Goal: Contribute content: Add original content to the website for others to see

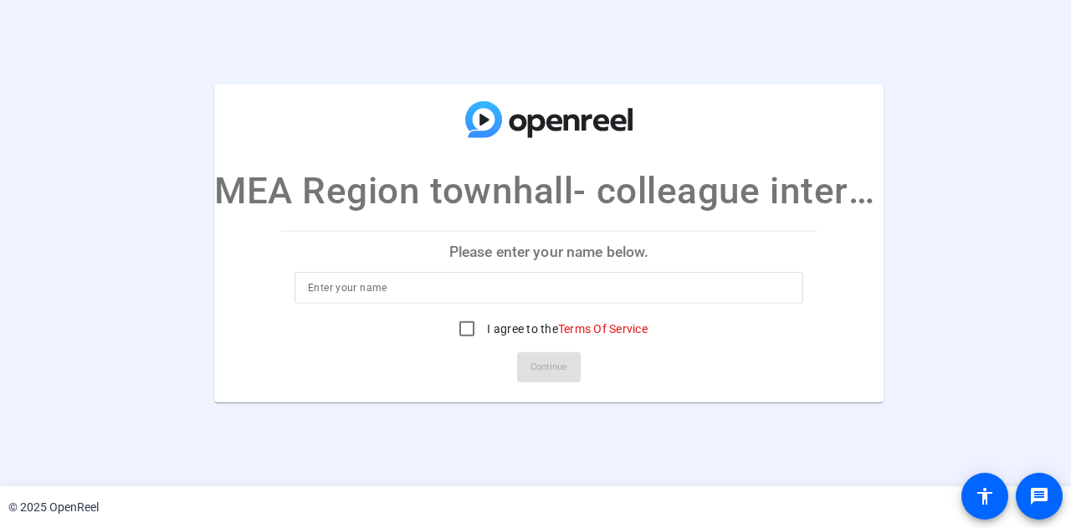
click at [381, 287] on input at bounding box center [549, 288] width 482 height 20
type input "[PERSON_NAME]"
click at [470, 330] on input "I agree to the Terms Of Service" at bounding box center [466, 328] width 33 height 33
checkbox input "true"
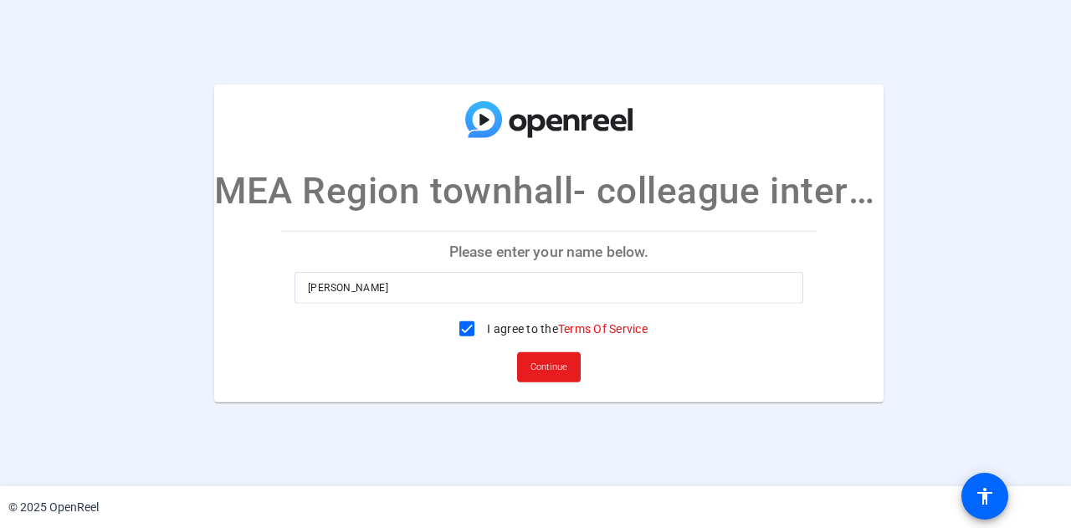
click at [545, 371] on span "Continue" at bounding box center [548, 367] width 37 height 25
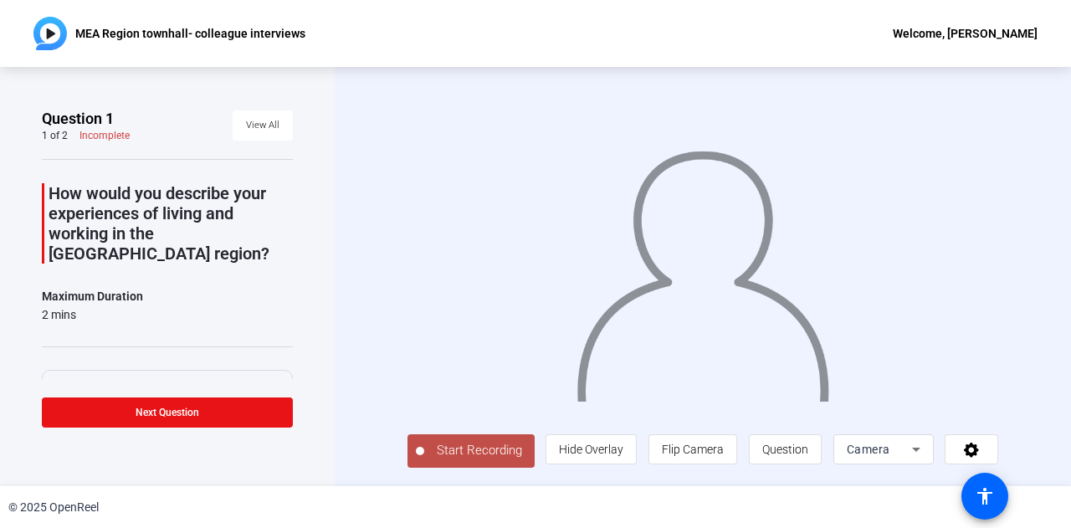
click at [468, 452] on span "Start Recording" at bounding box center [479, 450] width 110 height 19
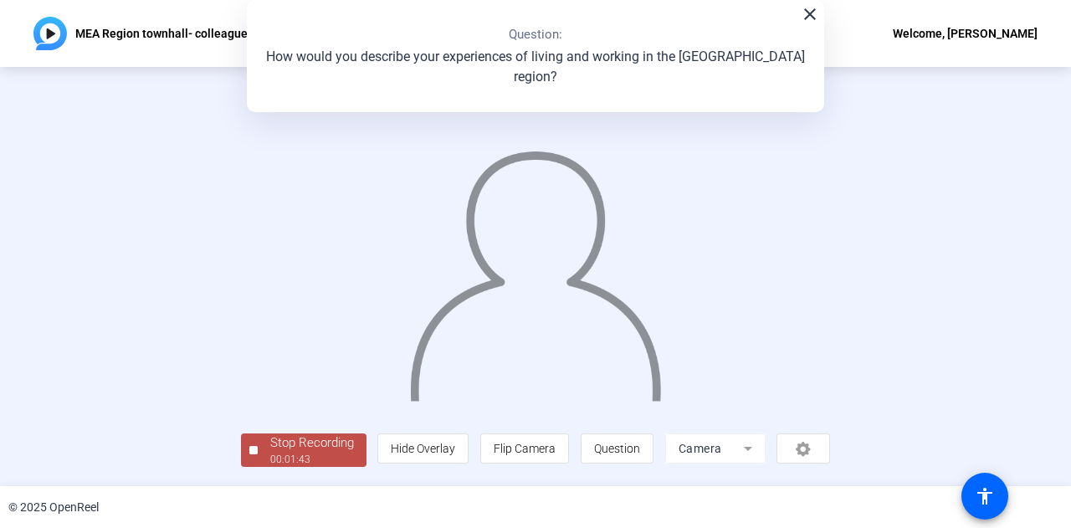
click at [305, 448] on div "Stop Recording" at bounding box center [312, 442] width 84 height 19
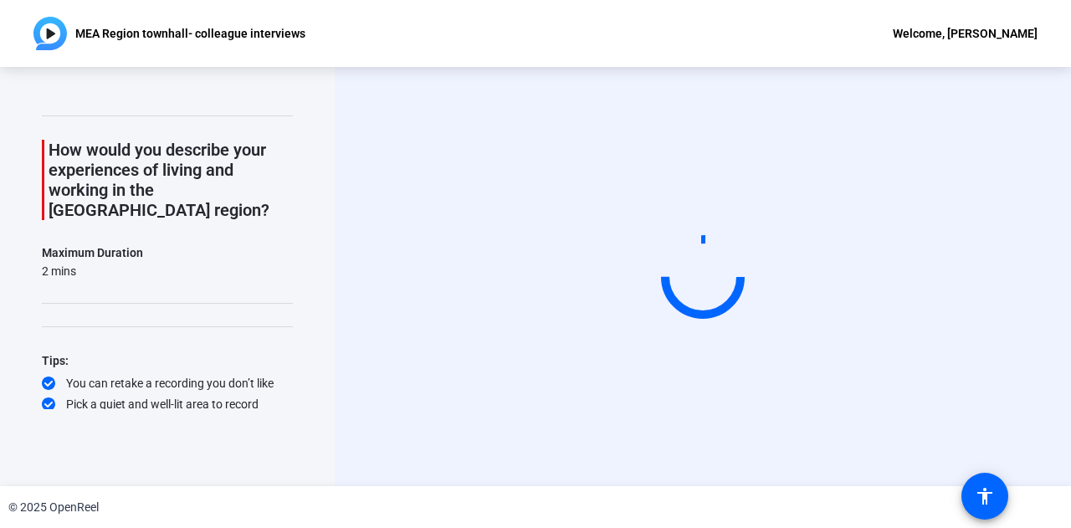
scroll to position [46, 0]
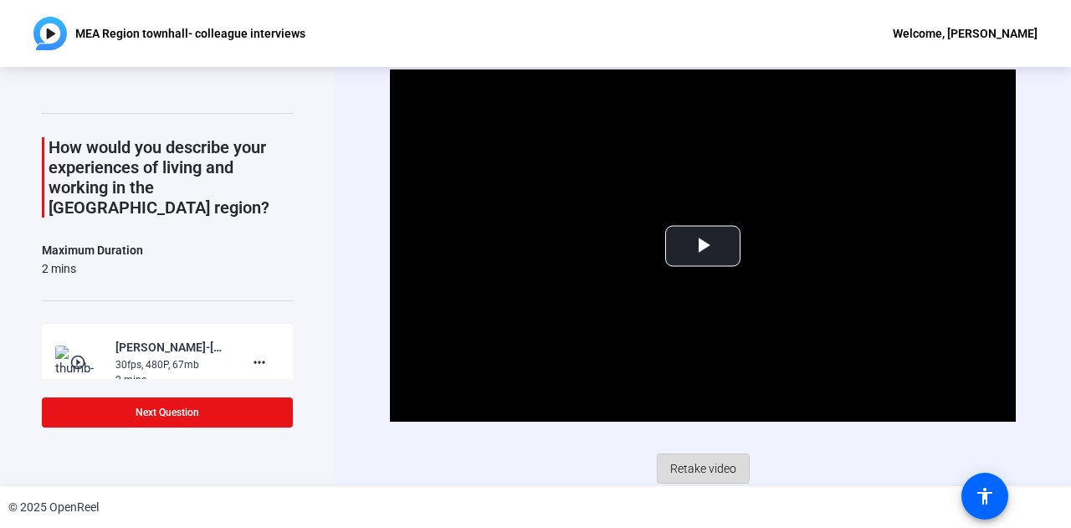
click at [694, 464] on span "Retake video" at bounding box center [703, 469] width 66 height 32
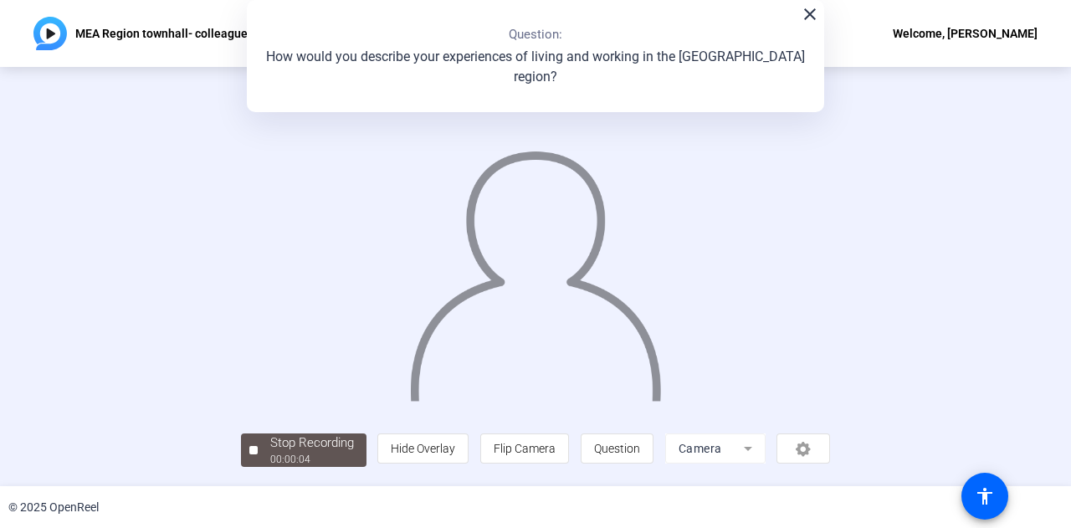
scroll to position [82, 0]
click at [270, 453] on div "Stop Recording" at bounding box center [312, 442] width 84 height 19
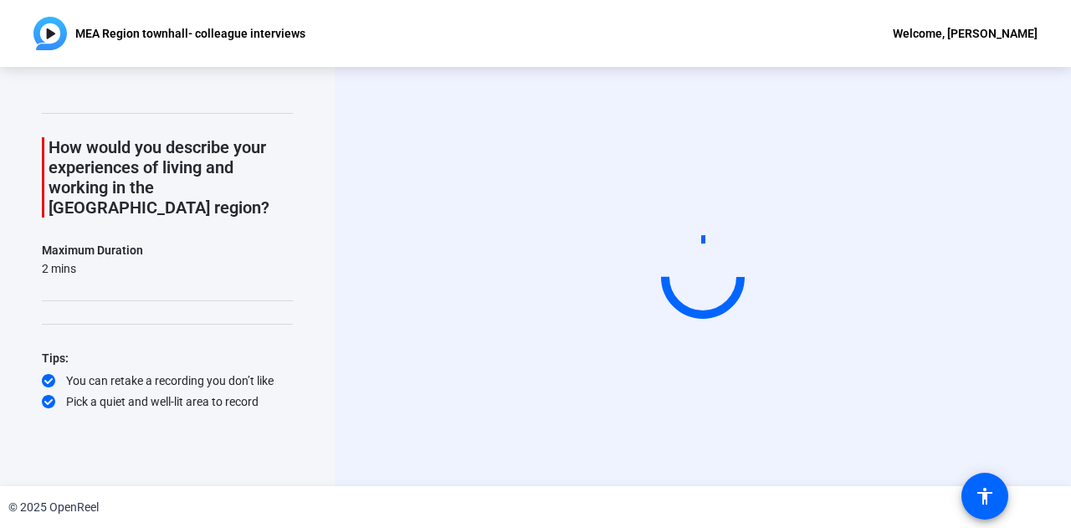
scroll to position [0, 0]
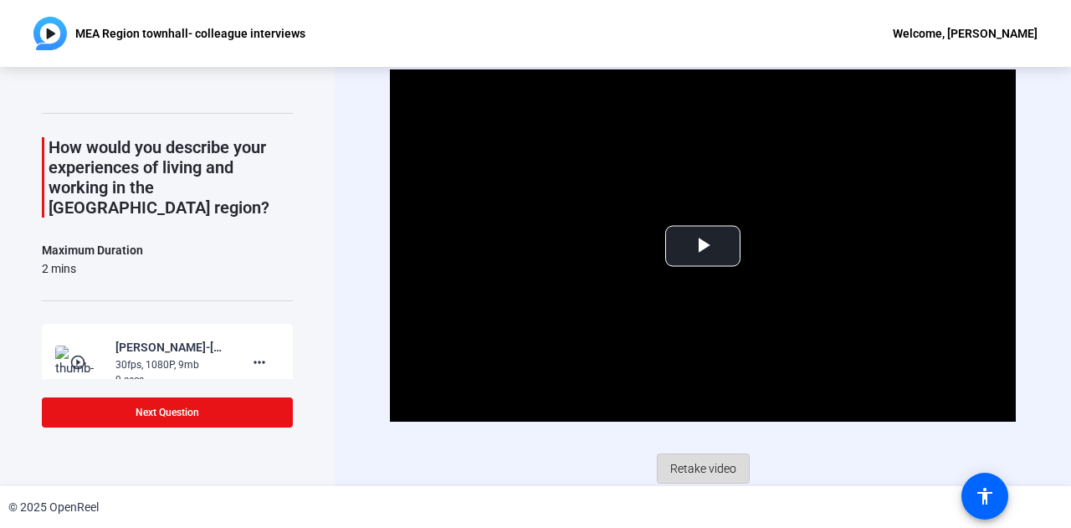
click at [689, 462] on span "Retake video" at bounding box center [703, 469] width 66 height 32
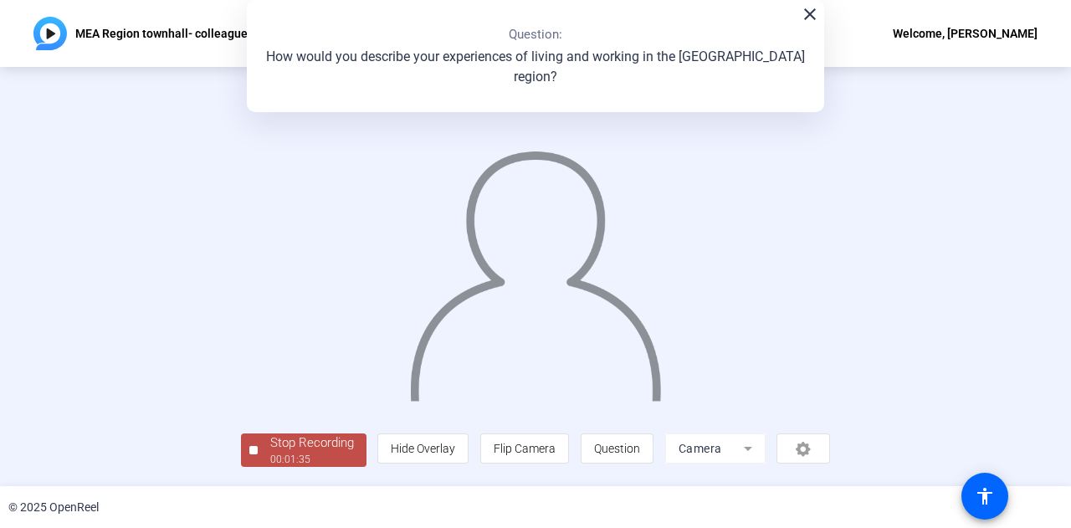
scroll to position [84, 0]
click at [270, 447] on div "Stop Recording" at bounding box center [312, 442] width 84 height 19
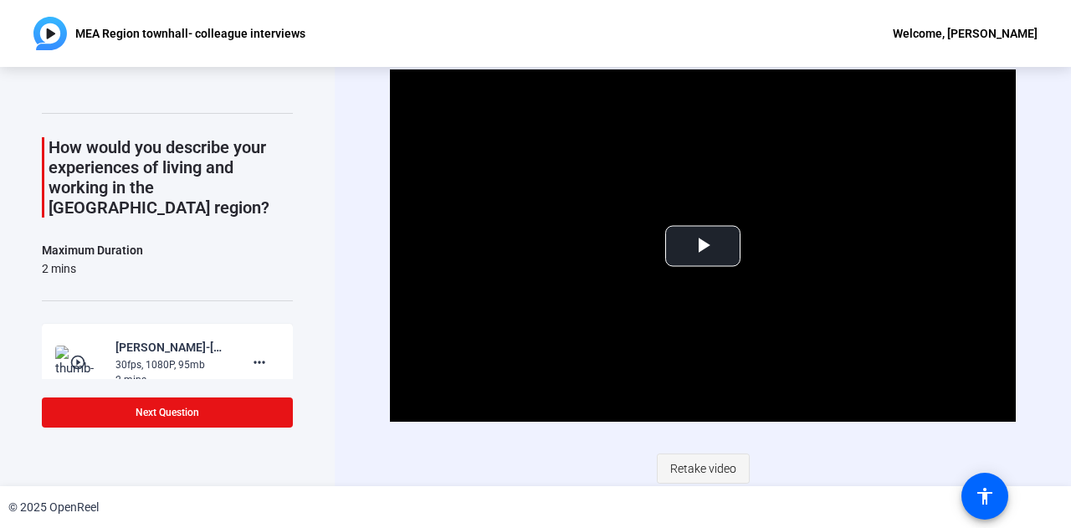
click at [703, 467] on span "Retake video" at bounding box center [703, 469] width 66 height 32
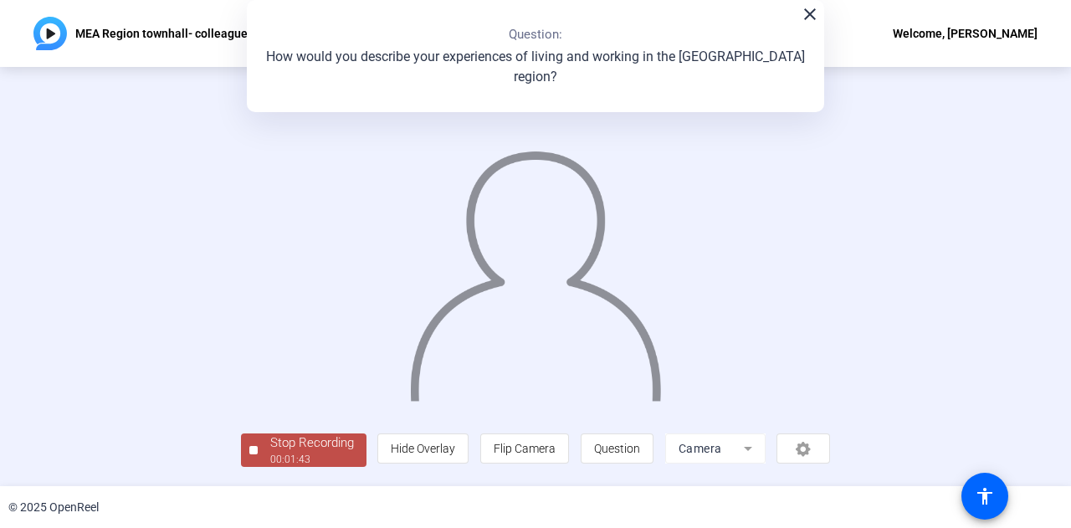
scroll to position [80, 0]
click at [270, 449] on div "Stop Recording" at bounding box center [312, 442] width 84 height 19
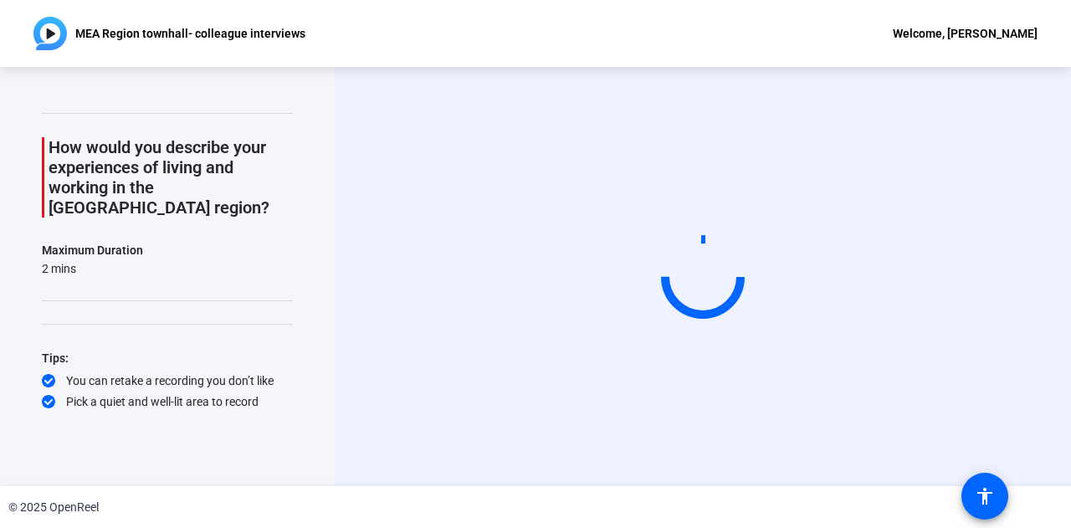
scroll to position [0, 0]
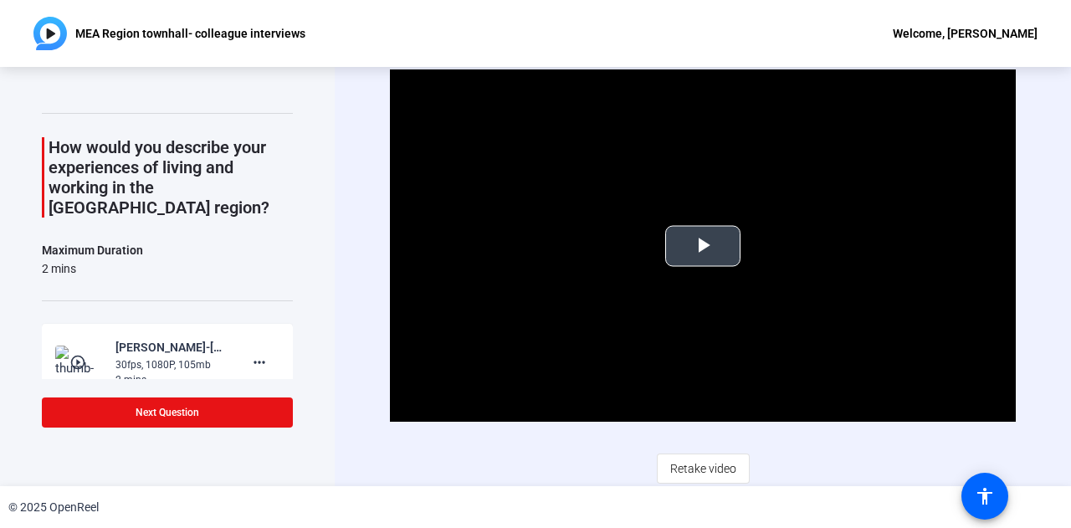
click at [703, 246] on span "Video Player" at bounding box center [703, 246] width 0 height 0
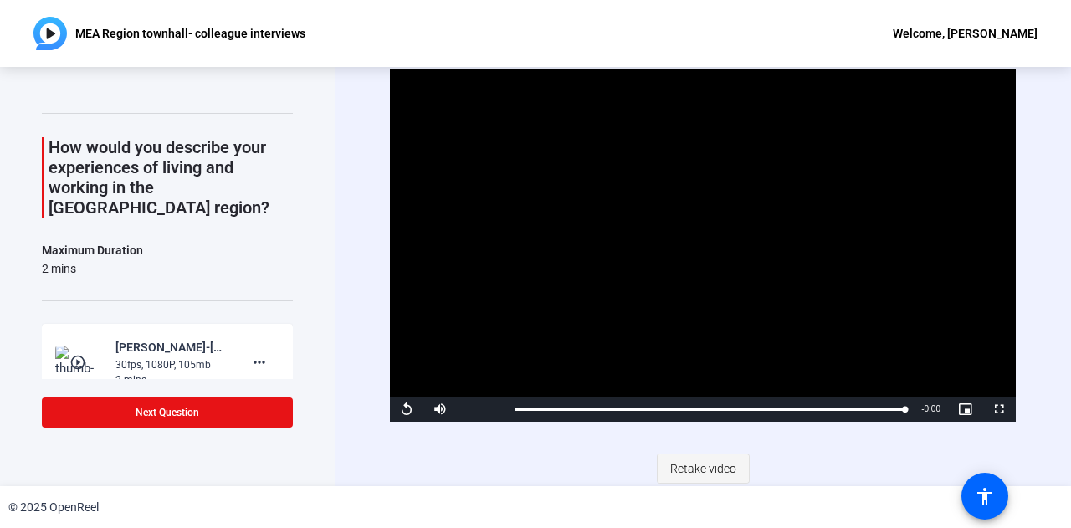
click at [698, 468] on span "Retake video" at bounding box center [703, 469] width 66 height 32
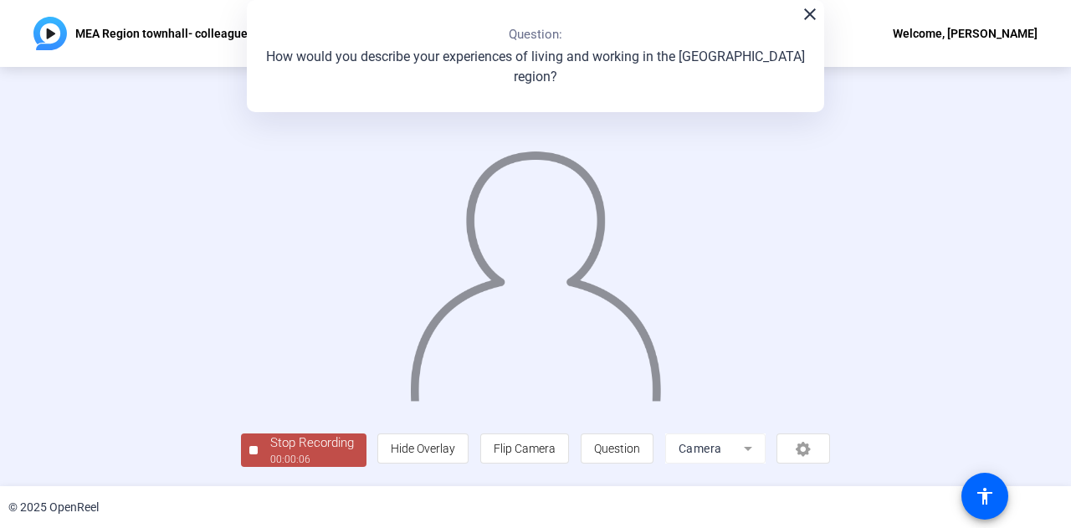
scroll to position [84, 0]
click at [270, 453] on div "Stop Recording" at bounding box center [312, 442] width 84 height 19
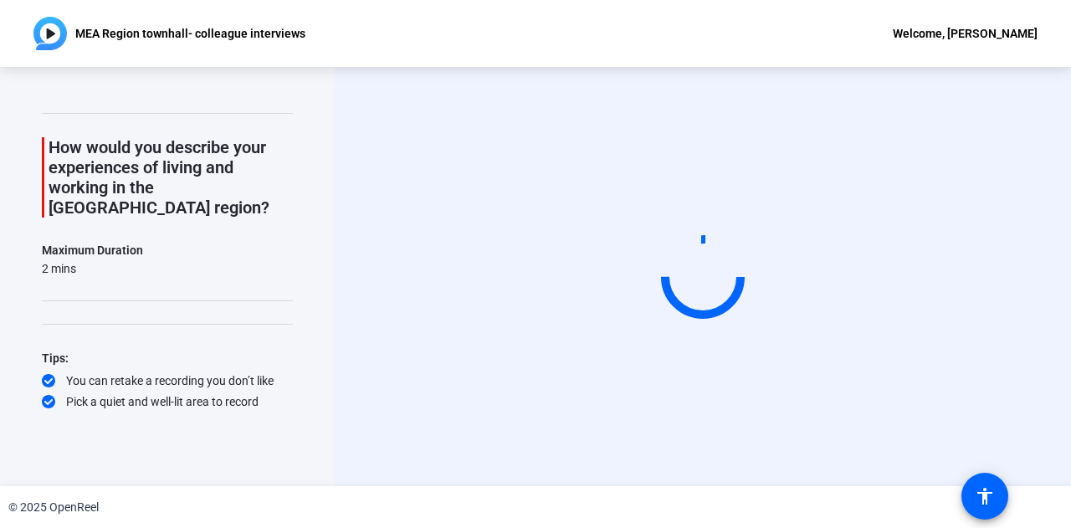
scroll to position [0, 0]
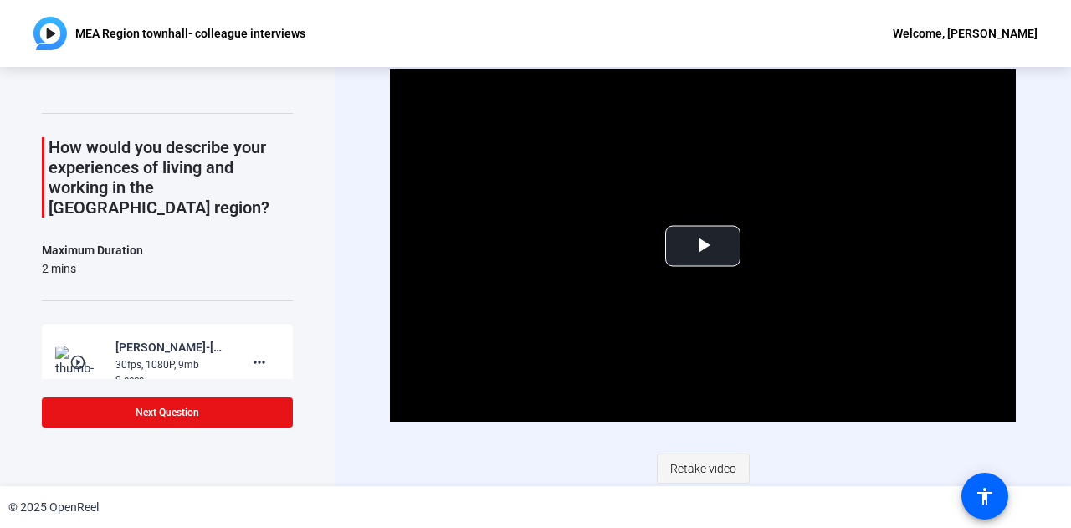
click at [699, 464] on span "Retake video" at bounding box center [703, 469] width 66 height 32
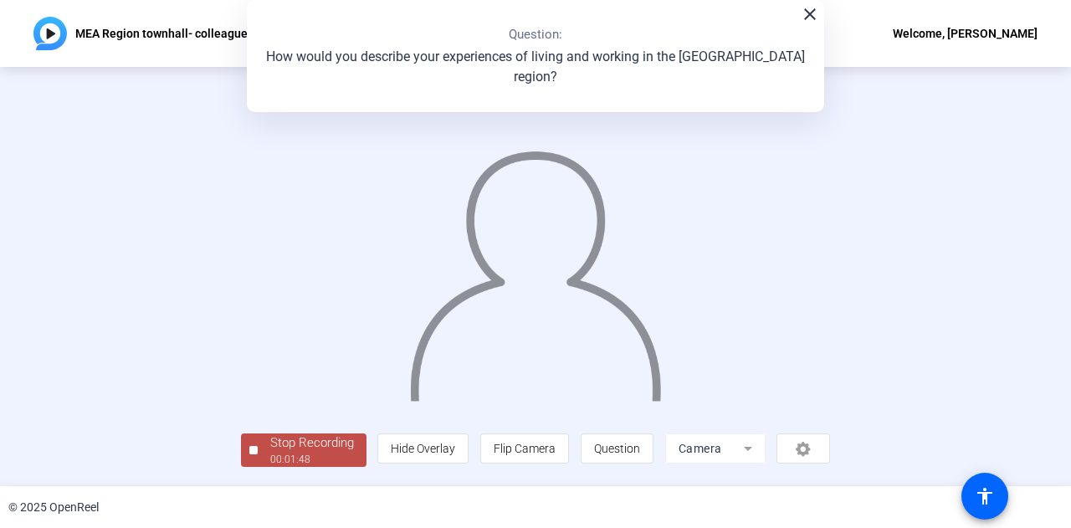
scroll to position [84, 0]
click at [270, 448] on div "Stop Recording" at bounding box center [312, 442] width 84 height 19
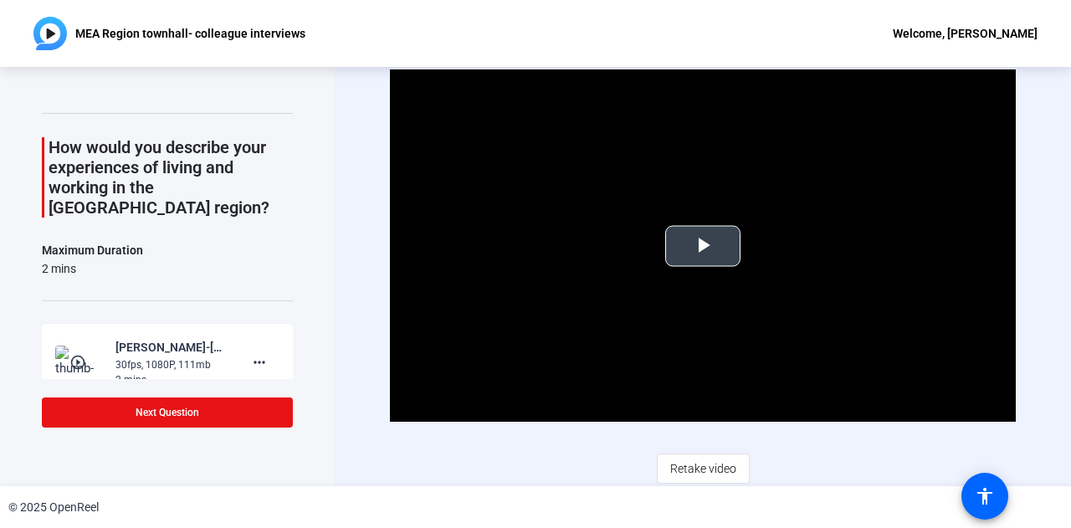
click at [703, 246] on span "Video Player" at bounding box center [703, 246] width 0 height 0
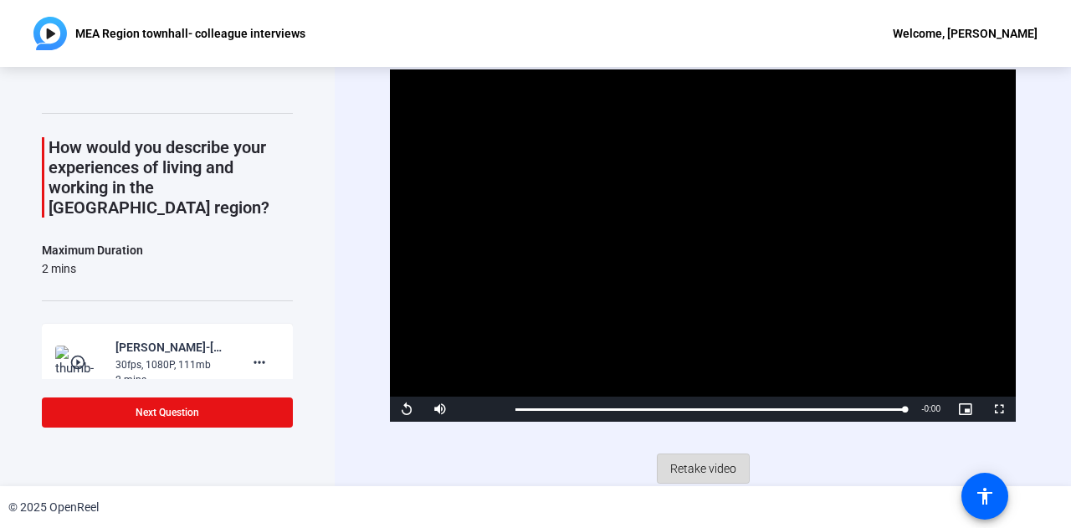
click at [699, 463] on span "Retake video" at bounding box center [703, 469] width 66 height 32
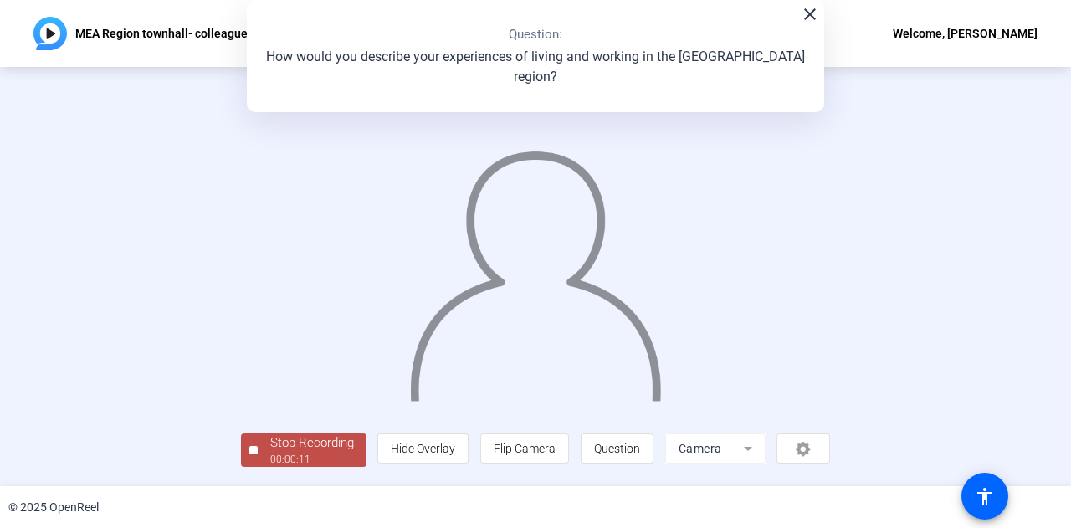
scroll to position [84, 0]
click at [270, 458] on div "00:00:13" at bounding box center [312, 459] width 84 height 15
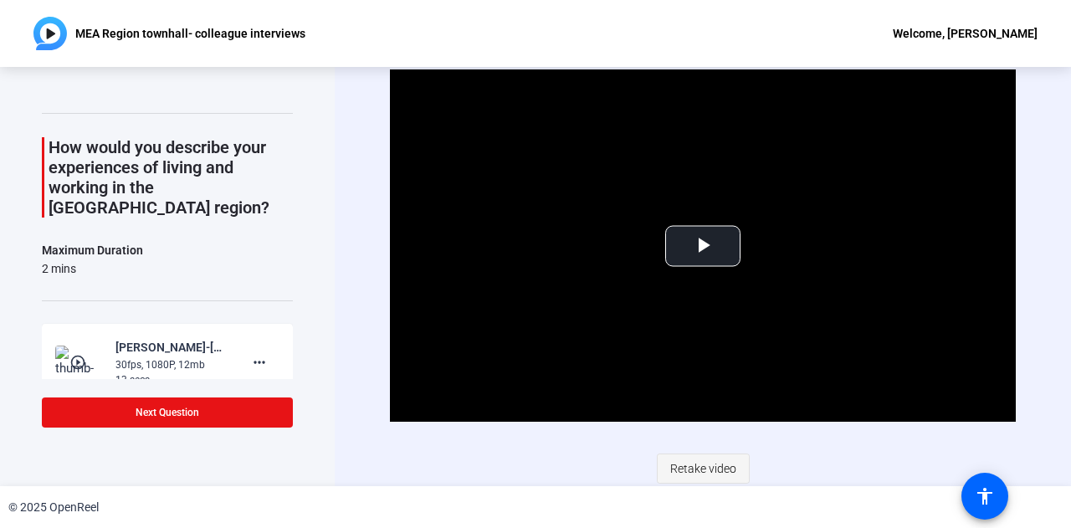
click at [694, 469] on span "Retake video" at bounding box center [703, 469] width 66 height 32
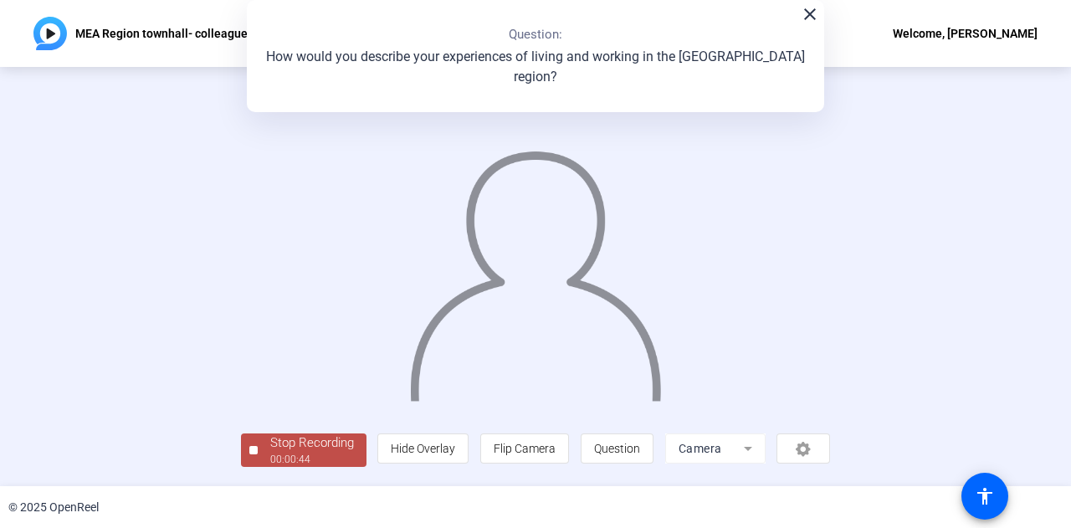
scroll to position [75, 0]
click at [270, 453] on div "Stop Recording" at bounding box center [312, 442] width 84 height 19
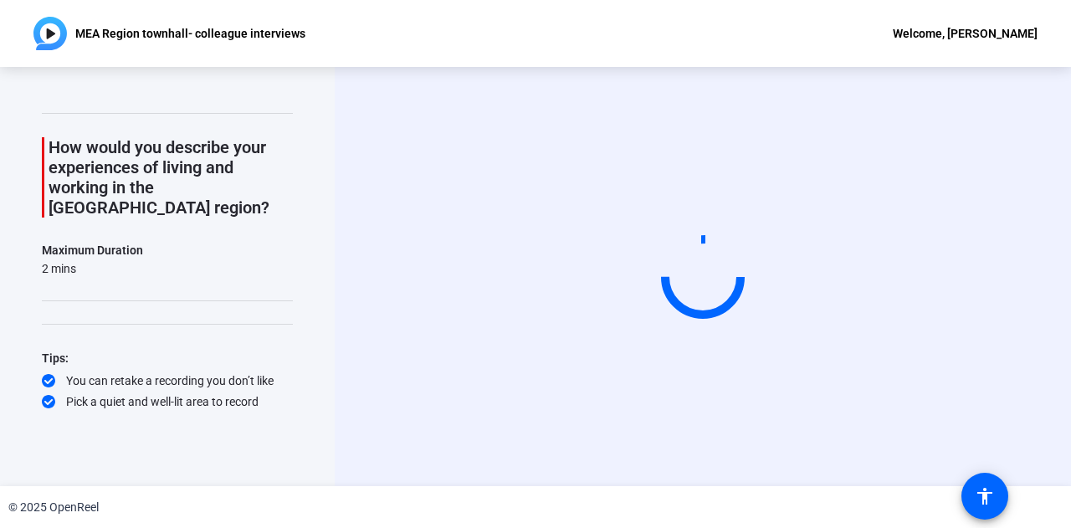
scroll to position [0, 0]
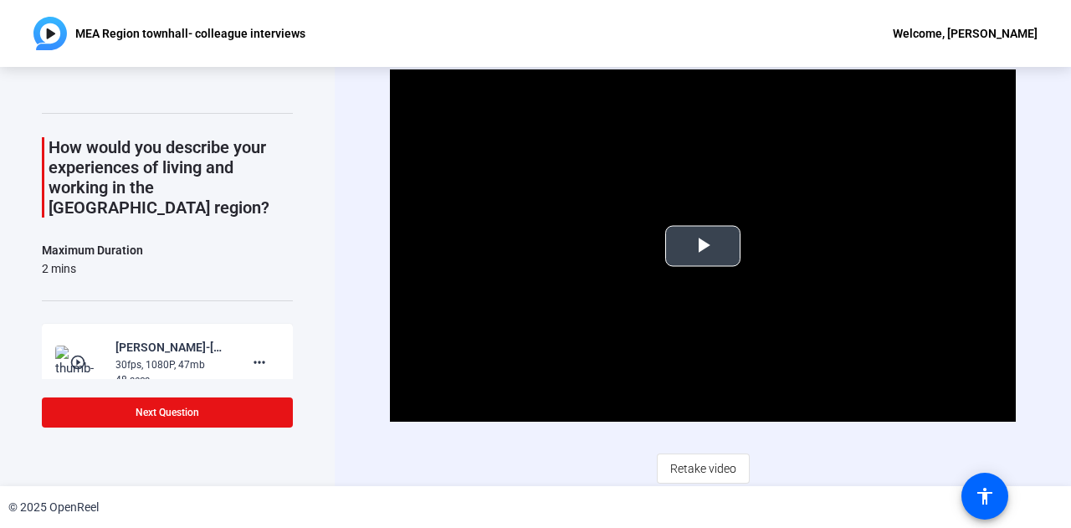
click at [703, 246] on span "Video Player" at bounding box center [703, 246] width 0 height 0
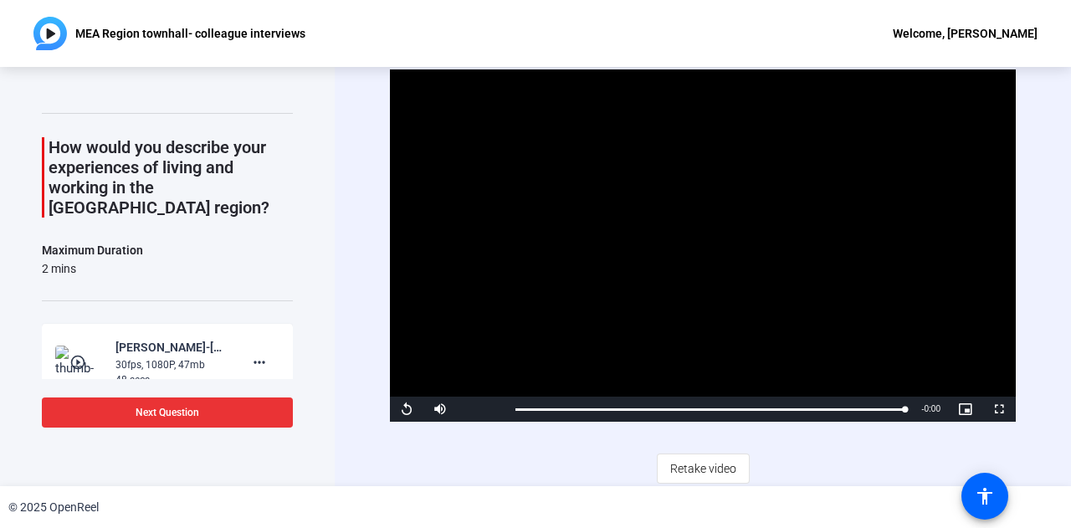
click at [188, 418] on span "Next Question" at bounding box center [168, 413] width 64 height 12
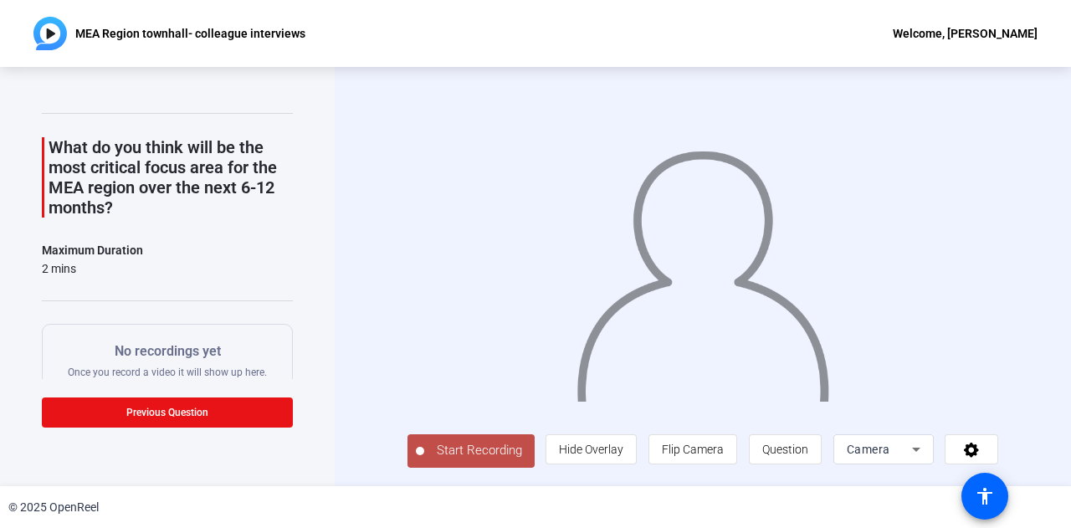
click at [471, 451] on span "Start Recording" at bounding box center [479, 450] width 110 height 19
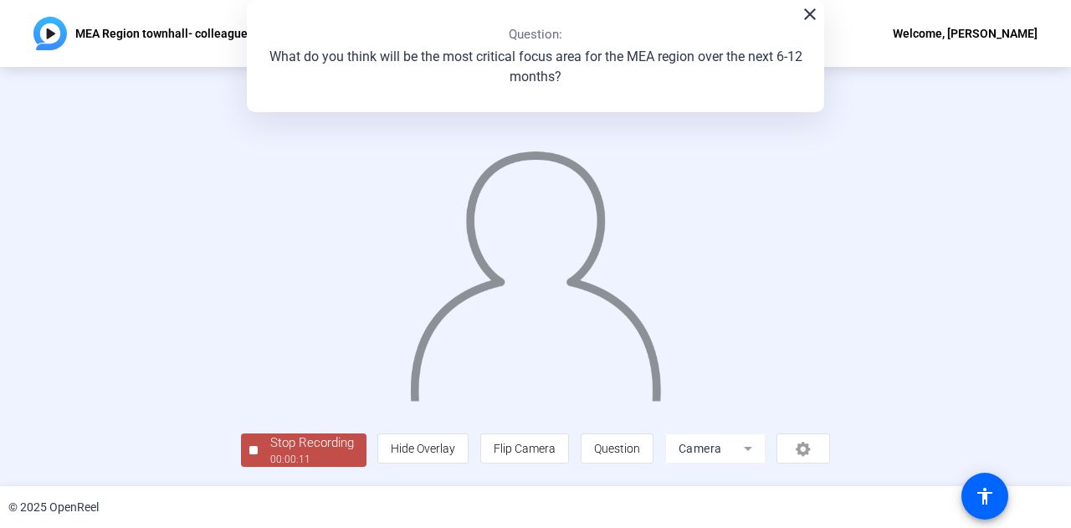
scroll to position [84, 0]
click at [270, 451] on div "Stop Recording" at bounding box center [312, 442] width 84 height 19
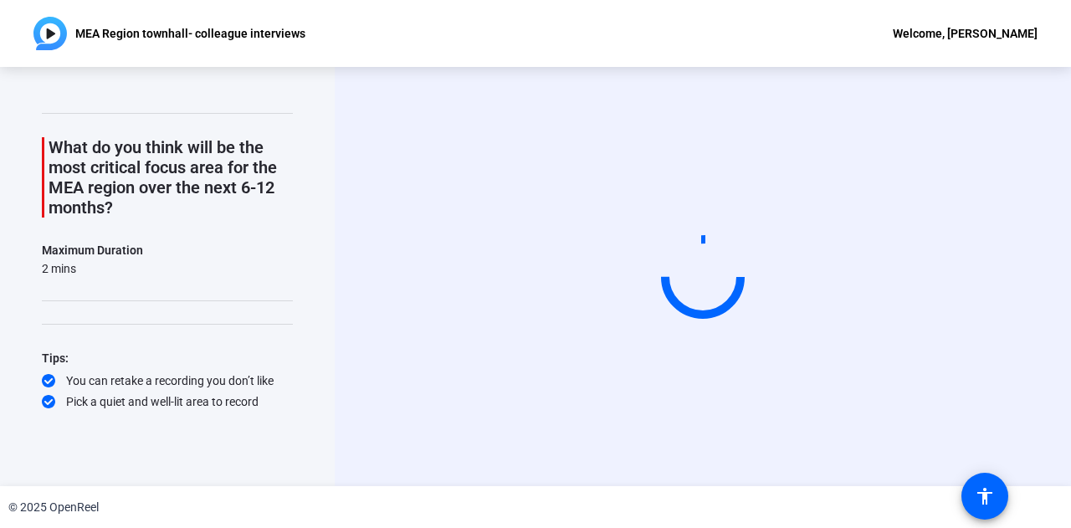
scroll to position [0, 0]
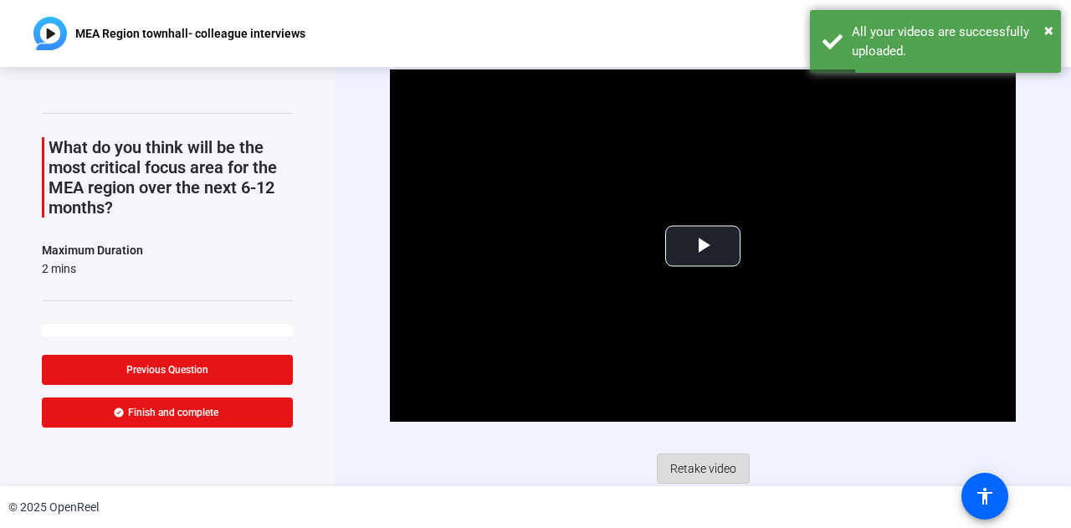
click at [708, 460] on span "Retake video" at bounding box center [703, 469] width 66 height 32
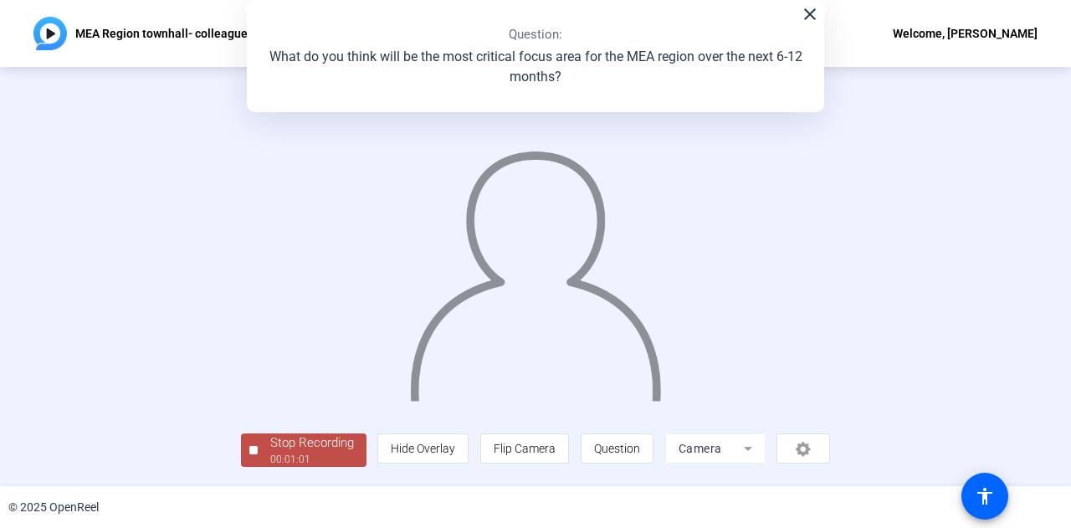
scroll to position [82, 0]
click at [270, 450] on div "Stop Recording" at bounding box center [312, 442] width 84 height 19
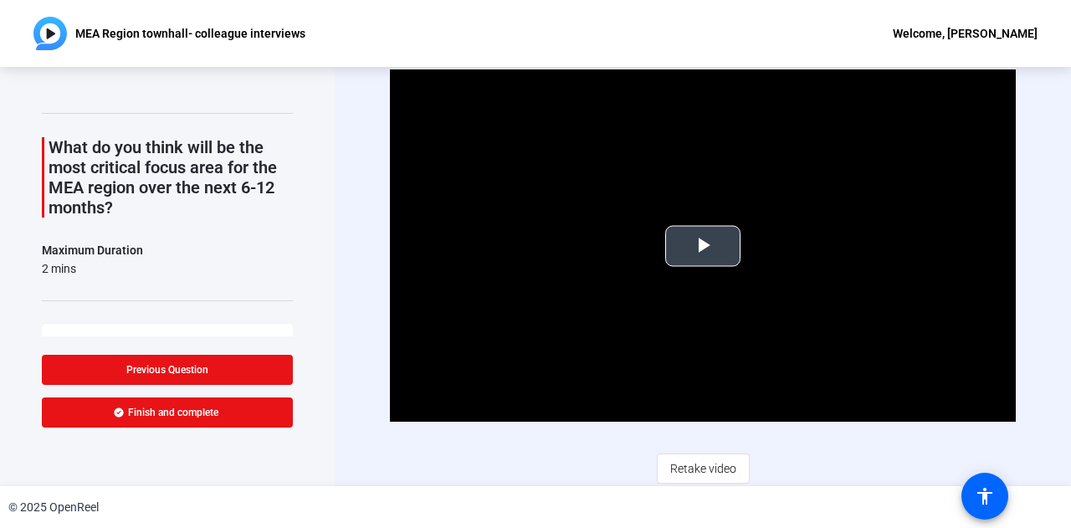
click at [703, 246] on span "Video Player" at bounding box center [703, 246] width 0 height 0
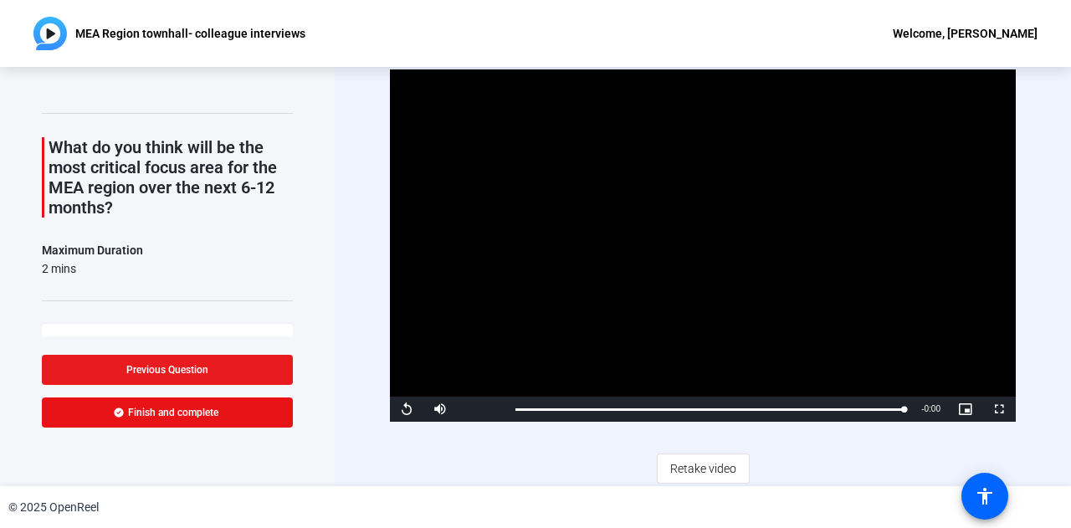
click at [157, 371] on span "Previous Question" at bounding box center [167, 370] width 82 height 12
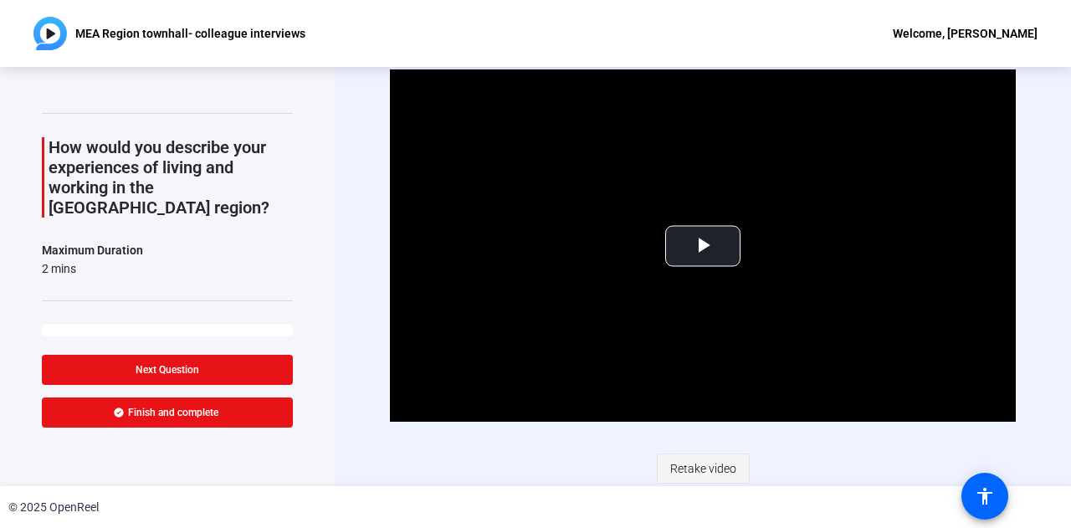
click at [704, 468] on span "Retake video" at bounding box center [703, 469] width 66 height 32
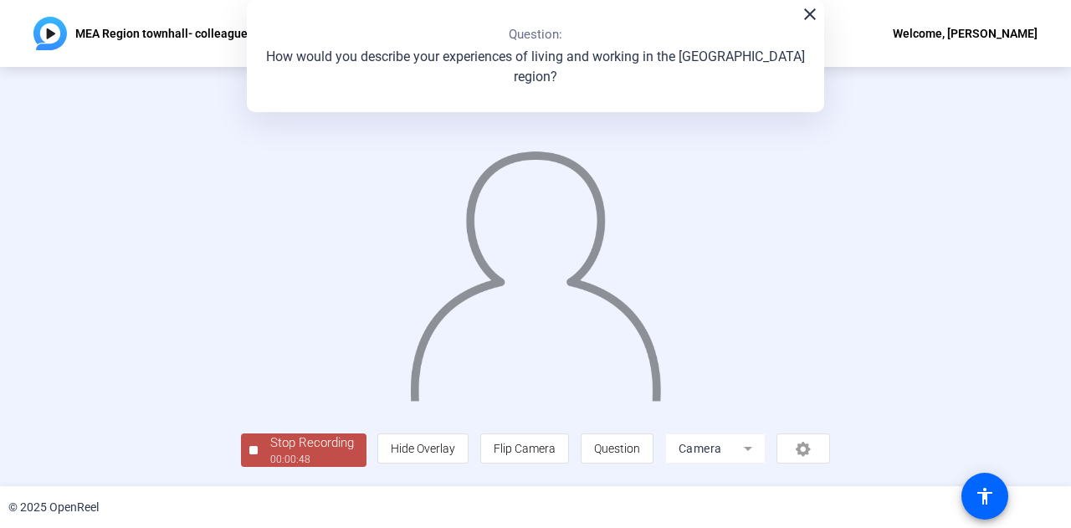
scroll to position [80, 0]
click at [270, 459] on div "00:00:51" at bounding box center [312, 459] width 84 height 15
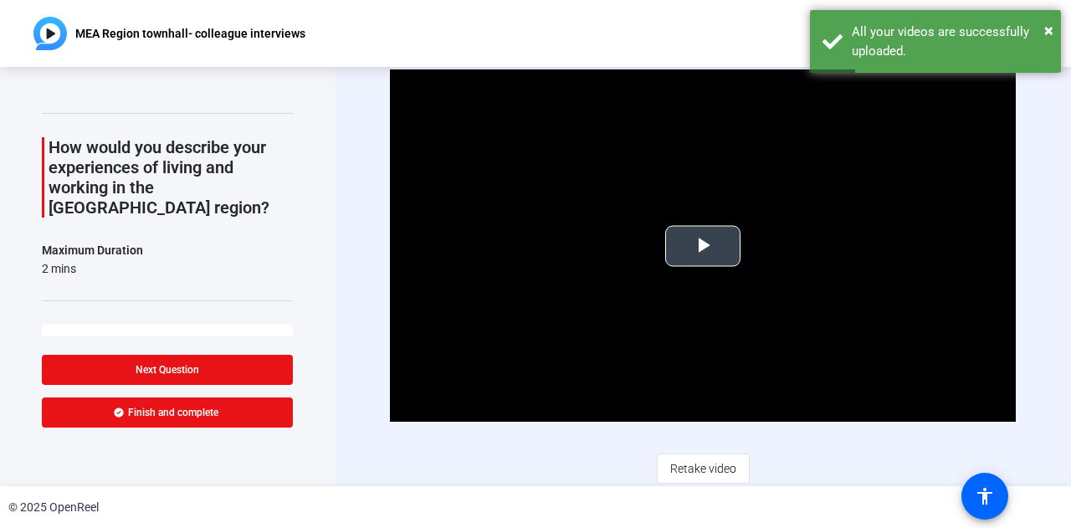
click at [703, 246] on span "Video Player" at bounding box center [703, 246] width 0 height 0
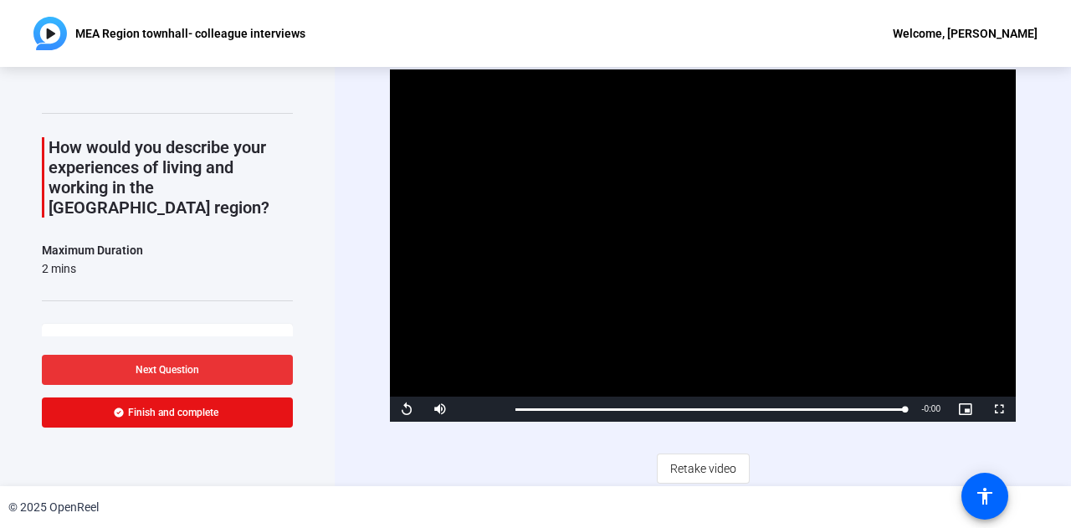
click at [226, 362] on span at bounding box center [167, 370] width 251 height 40
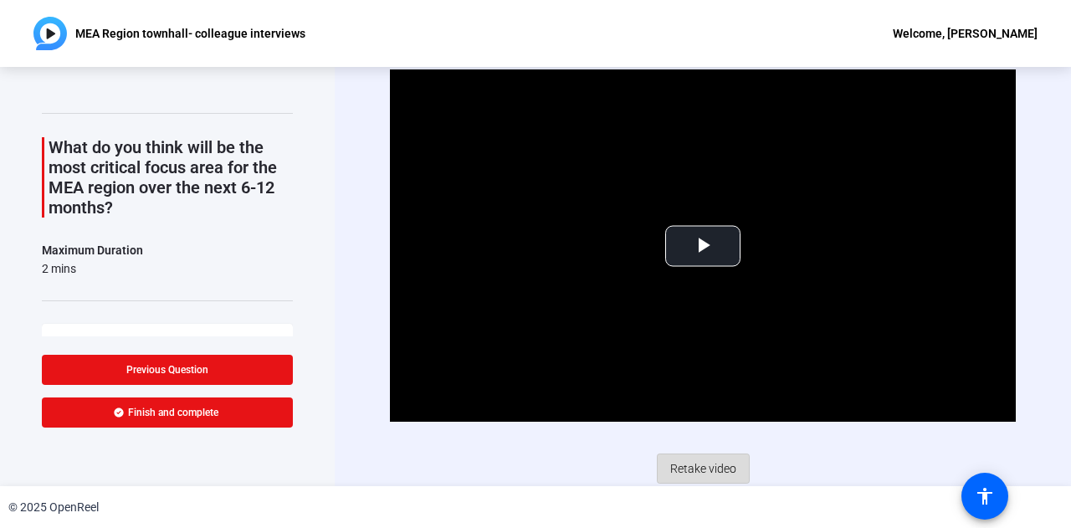
click at [703, 468] on span "Retake video" at bounding box center [703, 469] width 66 height 32
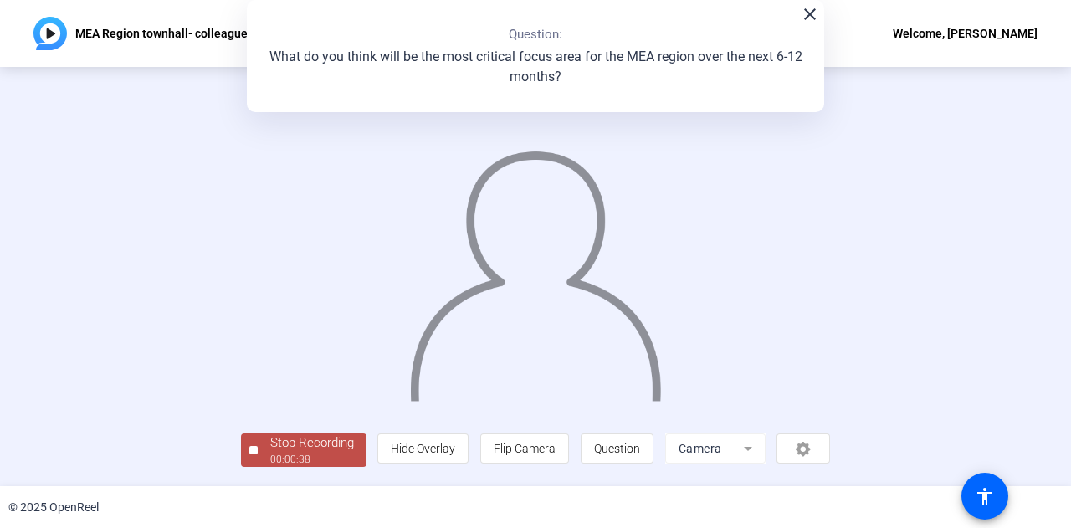
scroll to position [84, 0]
click at [270, 456] on div "00:00:39" at bounding box center [312, 459] width 84 height 15
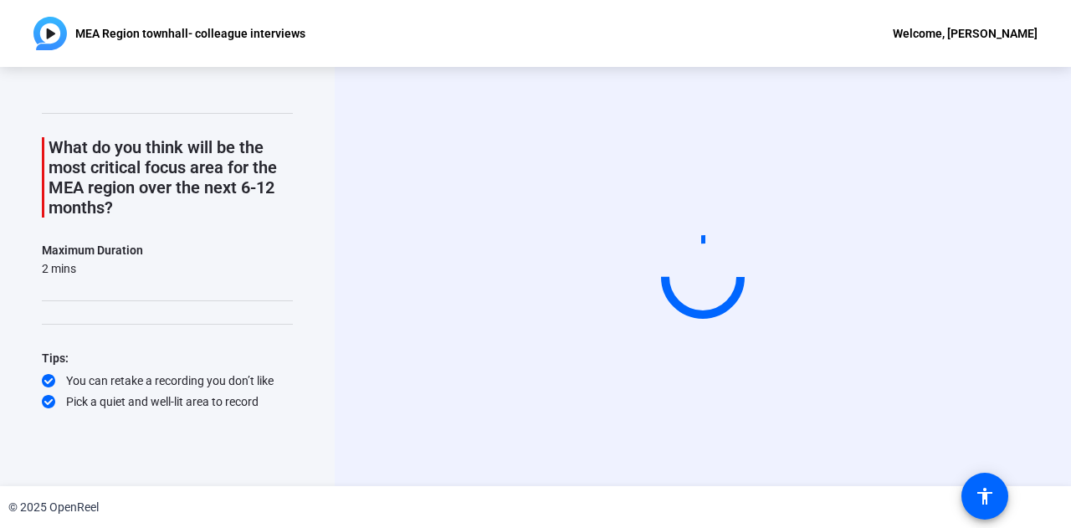
scroll to position [0, 0]
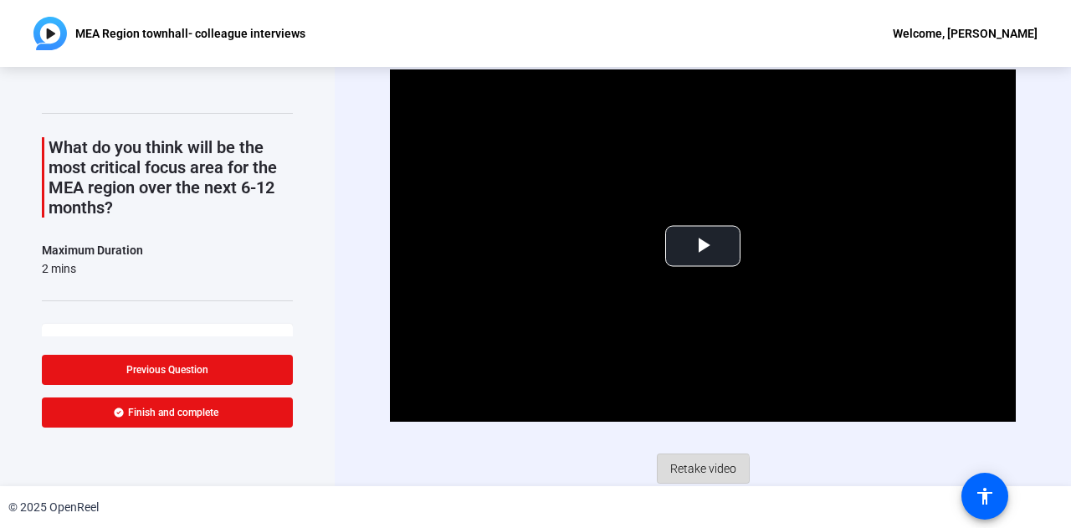
click at [691, 469] on span "Retake video" at bounding box center [703, 469] width 66 height 32
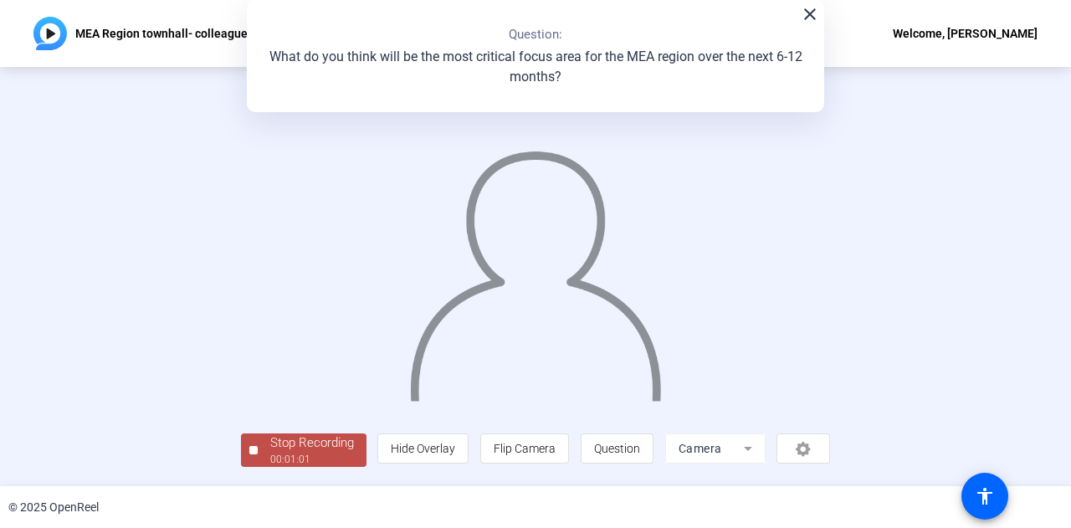
scroll to position [82, 0]
click at [270, 449] on div "Stop Recording" at bounding box center [312, 442] width 84 height 19
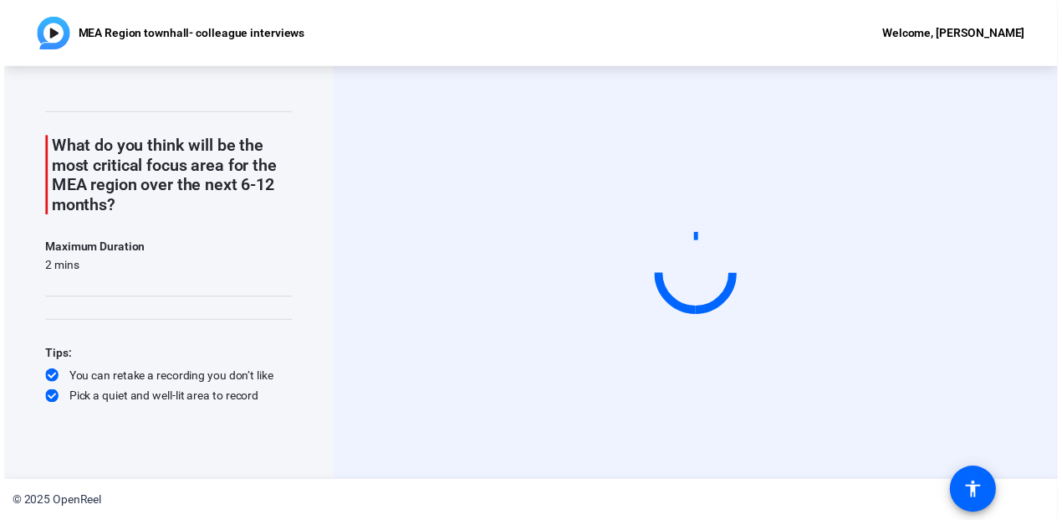
scroll to position [66, 0]
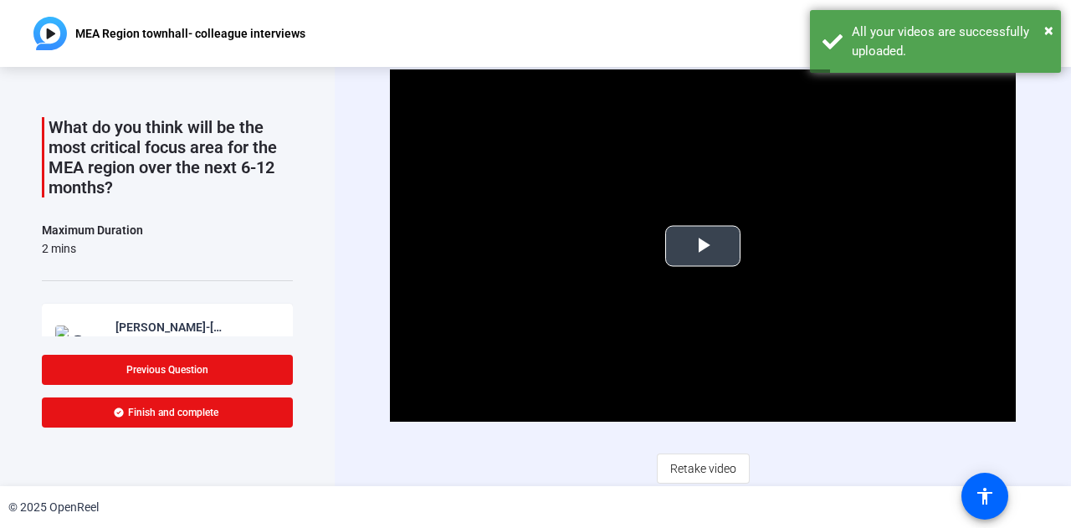
click at [703, 246] on span "Video Player" at bounding box center [703, 246] width 0 height 0
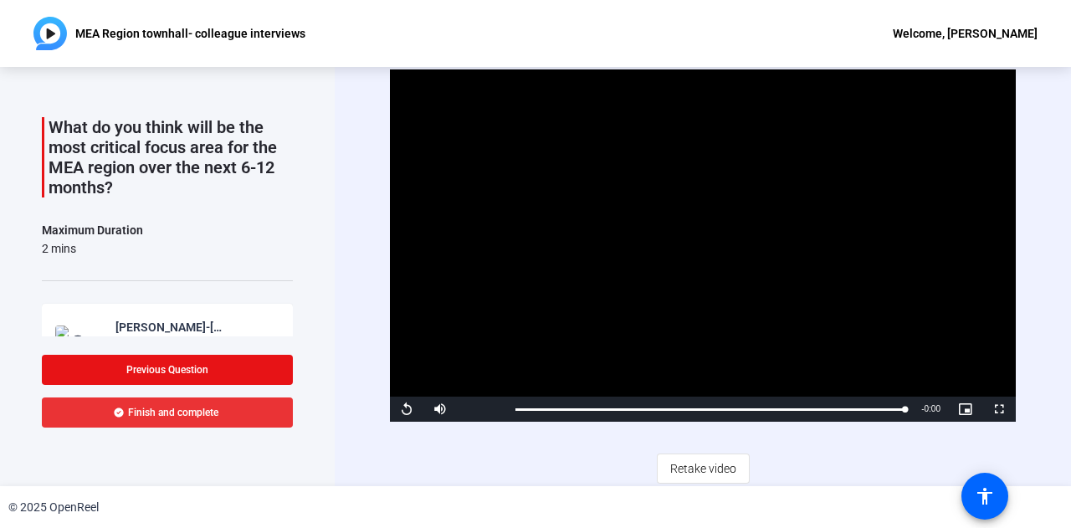
click at [161, 415] on span "Finish and complete" at bounding box center [173, 412] width 90 height 13
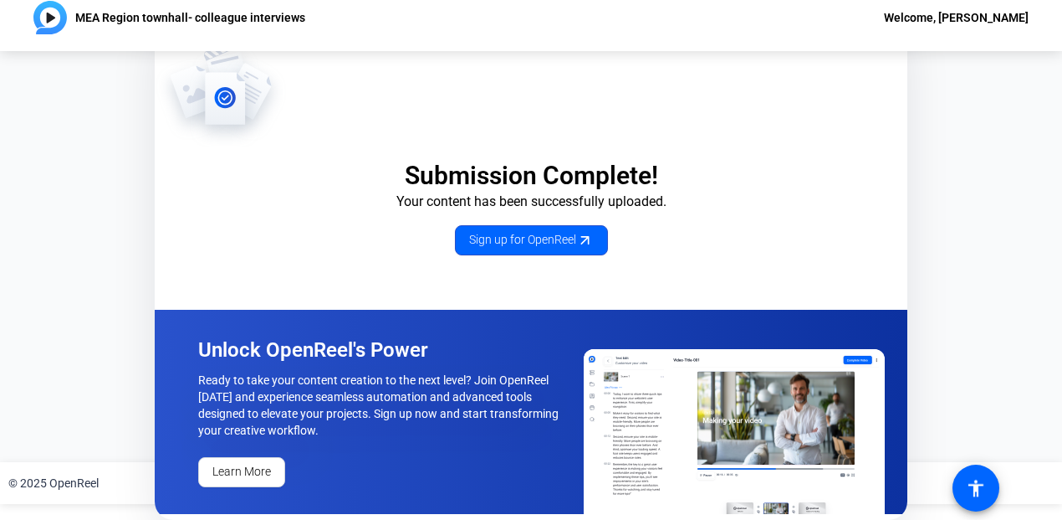
scroll to position [15, 0]
